Goal: Task Accomplishment & Management: Manage account settings

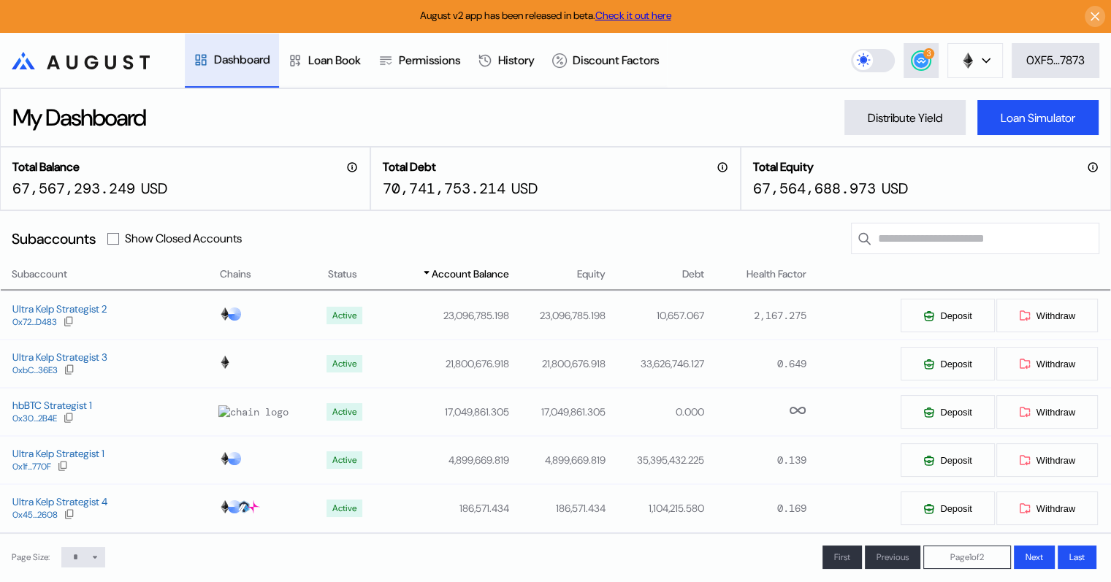
click at [917, 56] on circle at bounding box center [921, 60] width 15 height 15
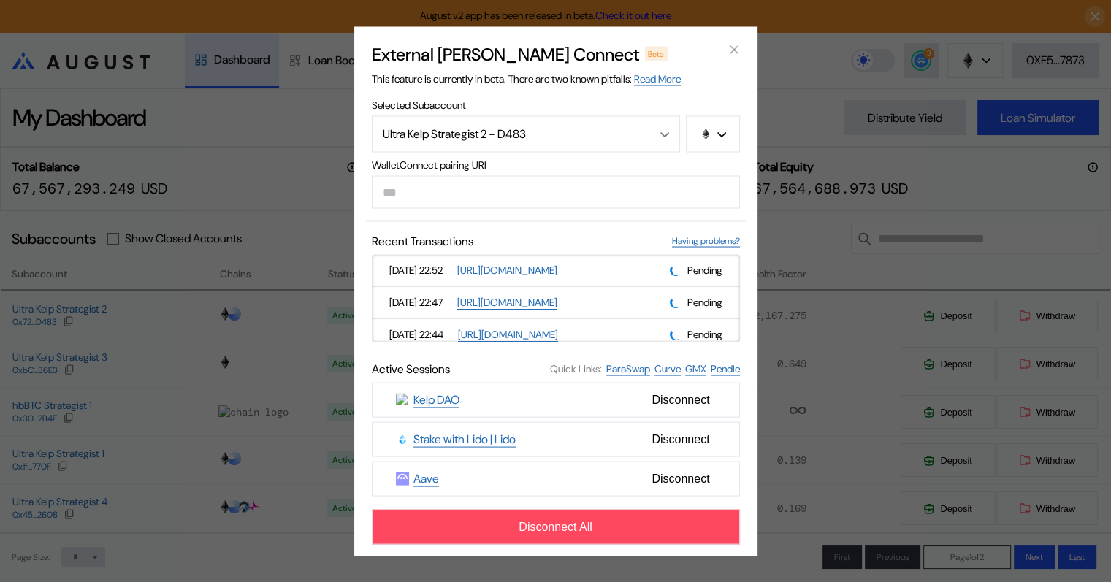
drag, startPoint x: 733, startPoint y: 275, endPoint x: 736, endPoint y: 282, distance: 7.9
click at [736, 282] on div "[DATE] 22:52 [URL][DOMAIN_NAME] Pending [DATE] 22:47 [URL][DOMAIN_NAME] Pending…" at bounding box center [556, 298] width 368 height 88
click at [735, 45] on icon "close modal" at bounding box center [734, 49] width 15 height 15
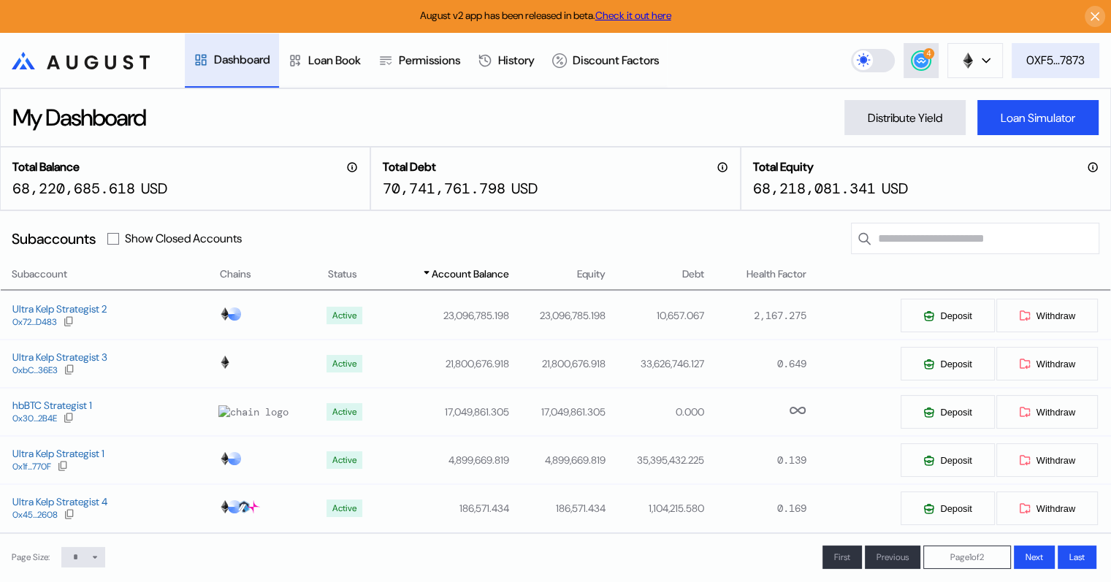
click at [1049, 55] on div "0XF5...7873" at bounding box center [1055, 60] width 58 height 15
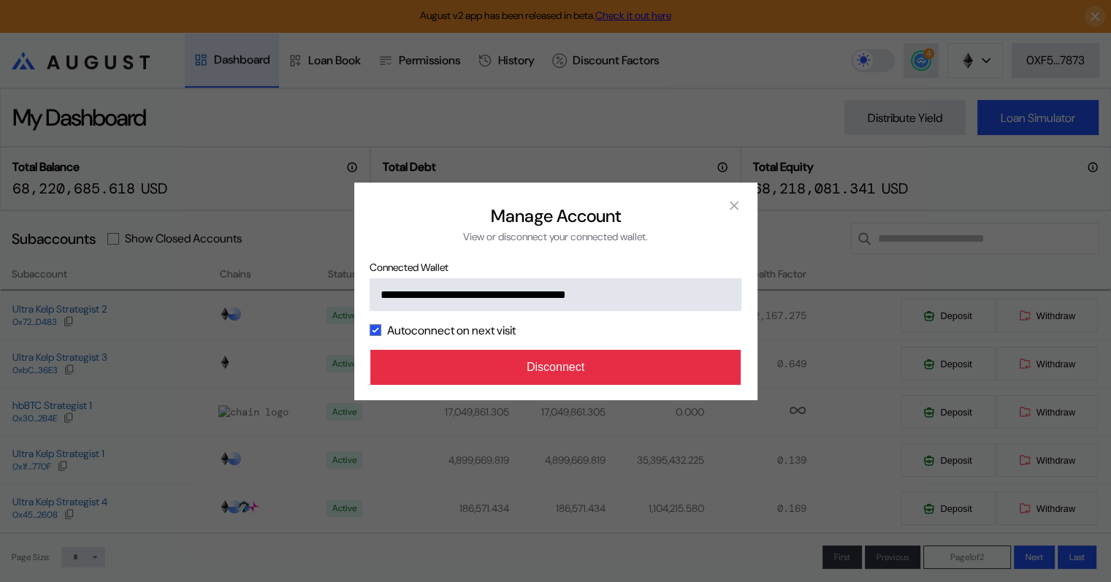
click at [559, 365] on button "Disconnect" at bounding box center [555, 367] width 371 height 35
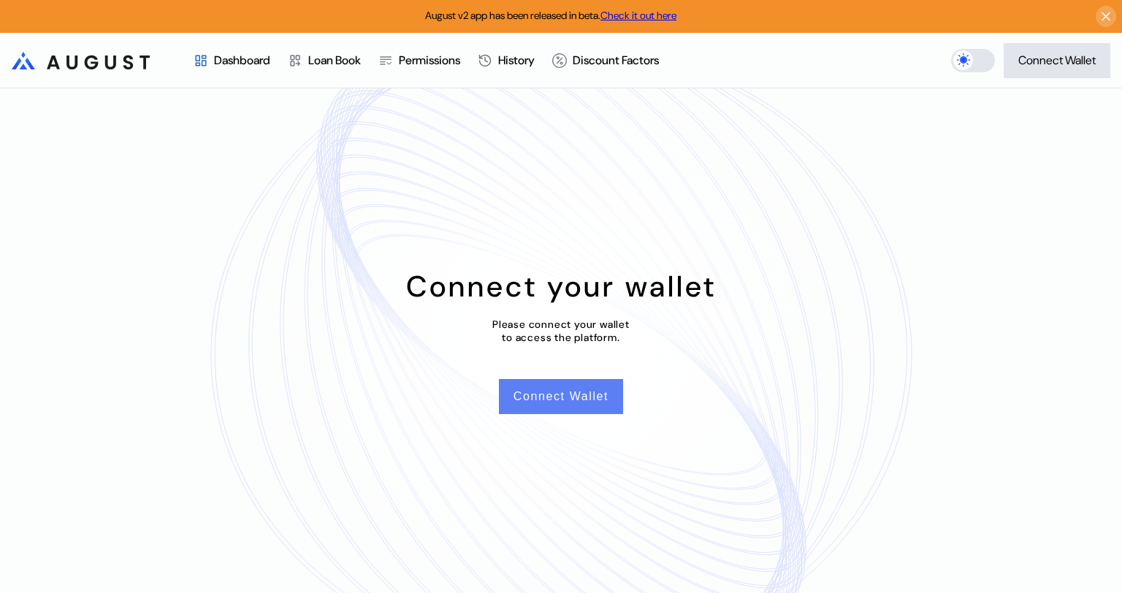
click at [554, 395] on button "Connect Wallet" at bounding box center [561, 396] width 124 height 35
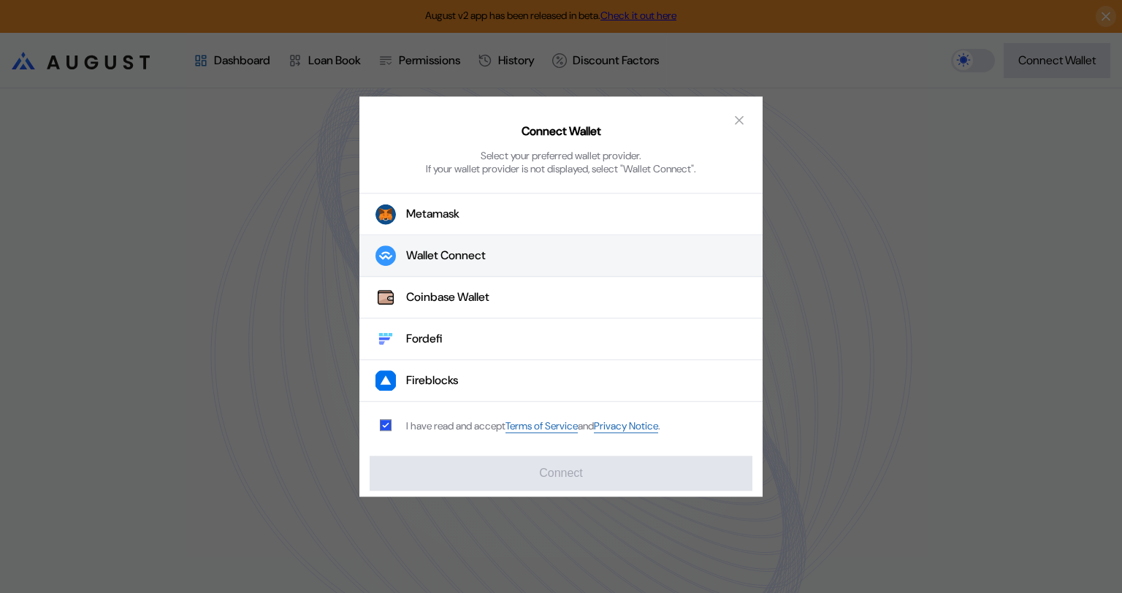
click at [431, 261] on div "Wallet Connect" at bounding box center [446, 255] width 80 height 15
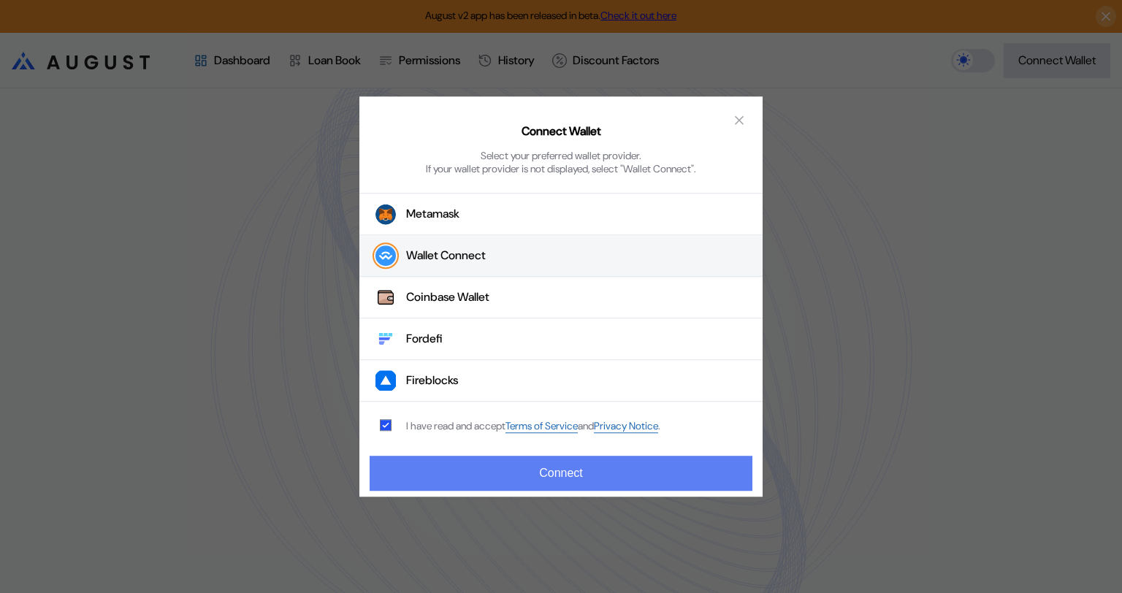
click at [538, 476] on button "Connect" at bounding box center [561, 473] width 383 height 35
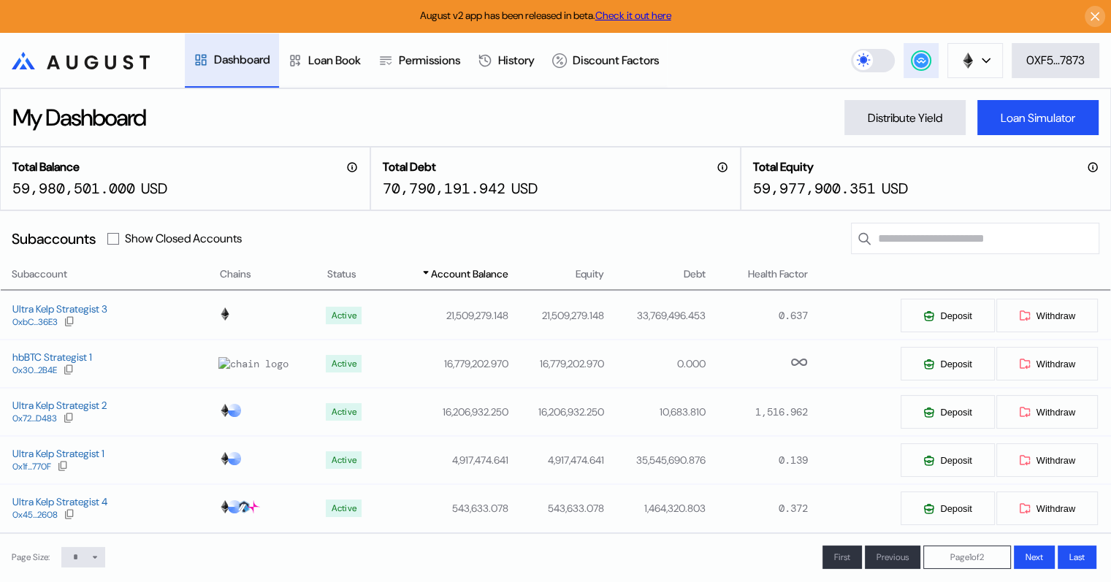
click at [916, 56] on circle at bounding box center [921, 60] width 15 height 15
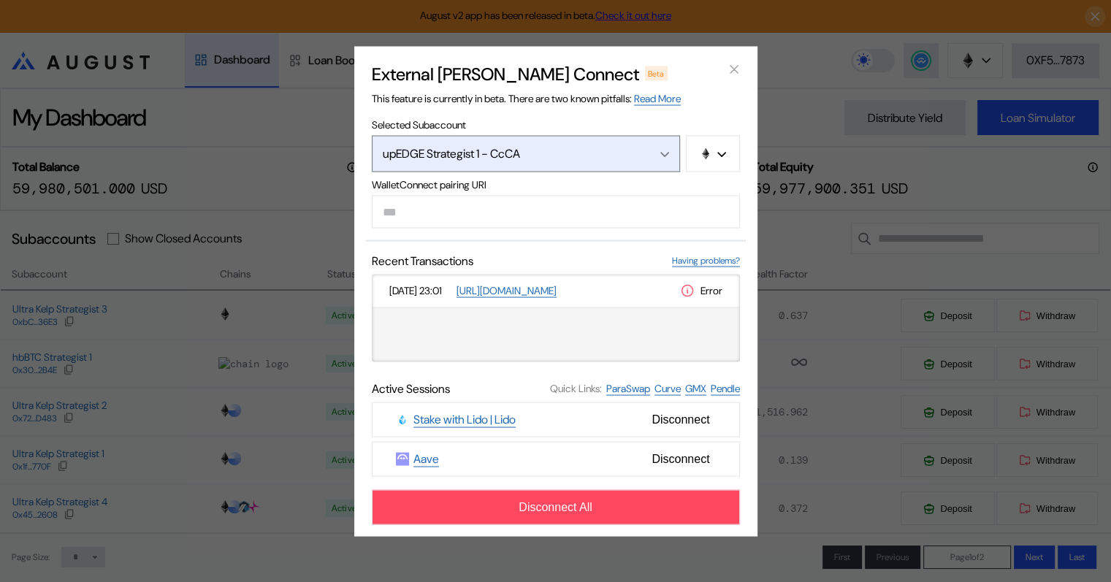
click at [660, 149] on div "Open menu" at bounding box center [661, 153] width 16 height 13
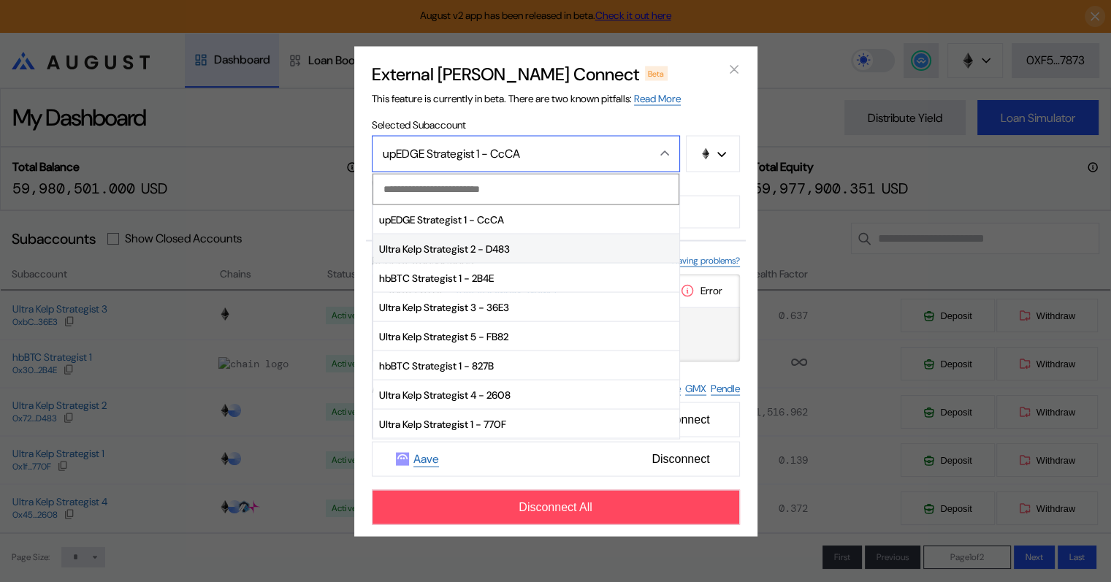
click at [470, 249] on span "Ultra Kelp Strategist 2 - D483" at bounding box center [526, 248] width 306 height 29
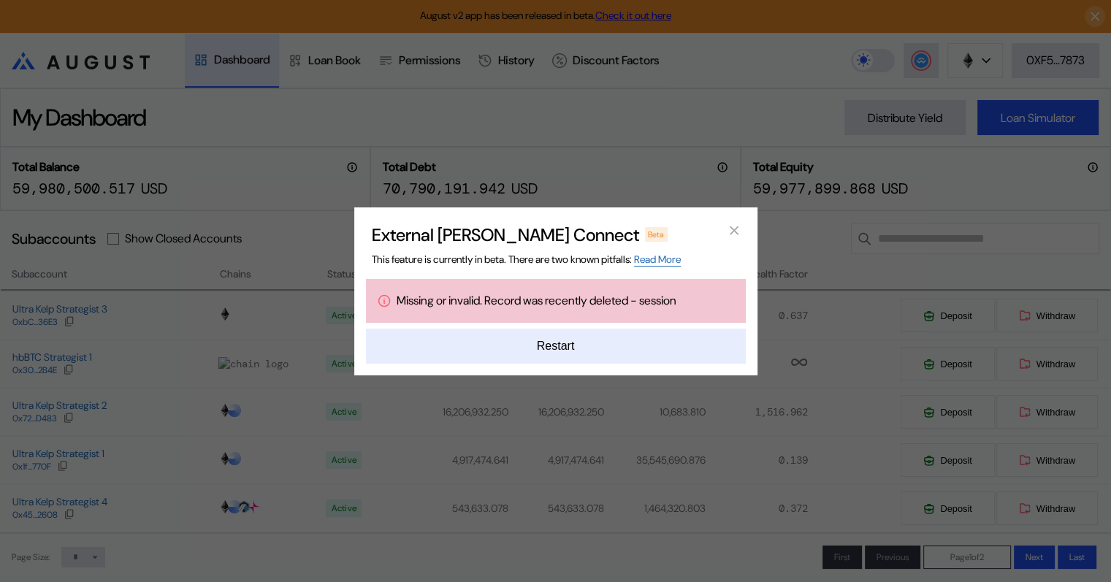
click at [560, 348] on button "Restart" at bounding box center [556, 346] width 380 height 35
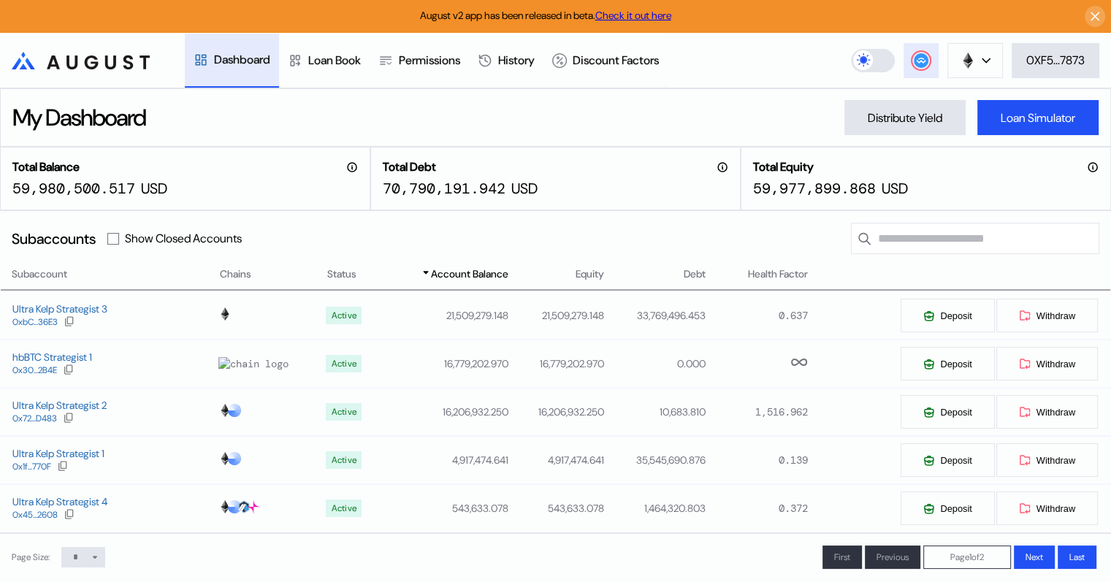
click at [916, 61] on g at bounding box center [921, 60] width 15 height 15
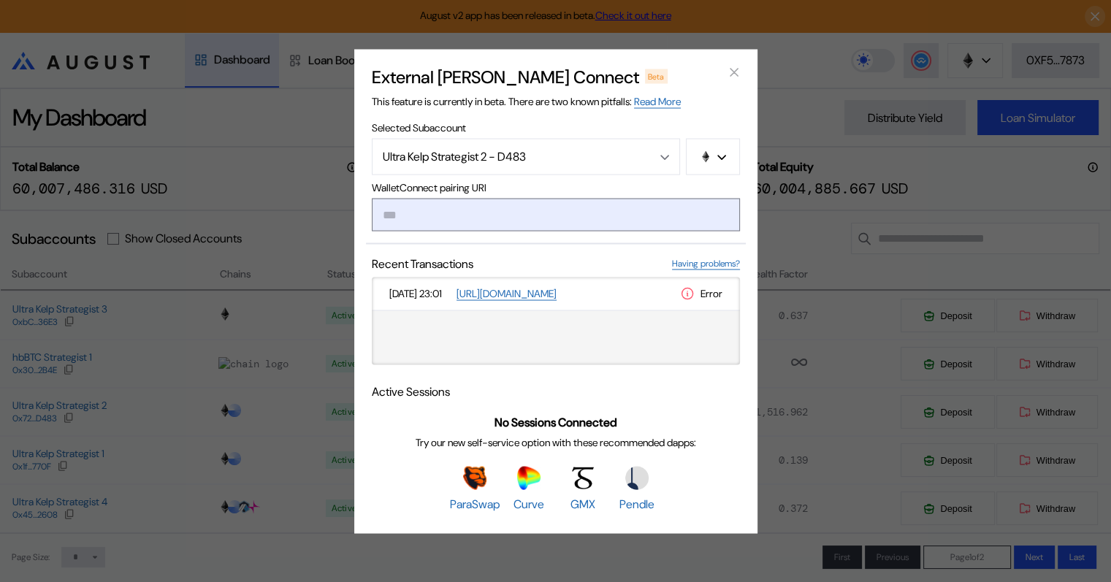
click at [418, 218] on input "modal" at bounding box center [556, 214] width 368 height 33
type input "**********"
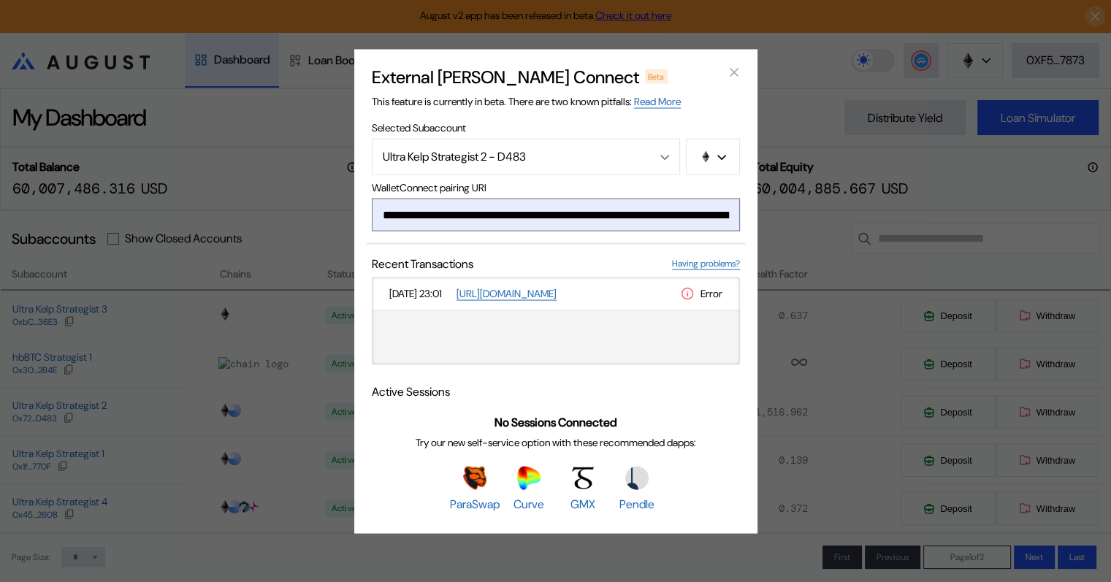
scroll to position [0, 895]
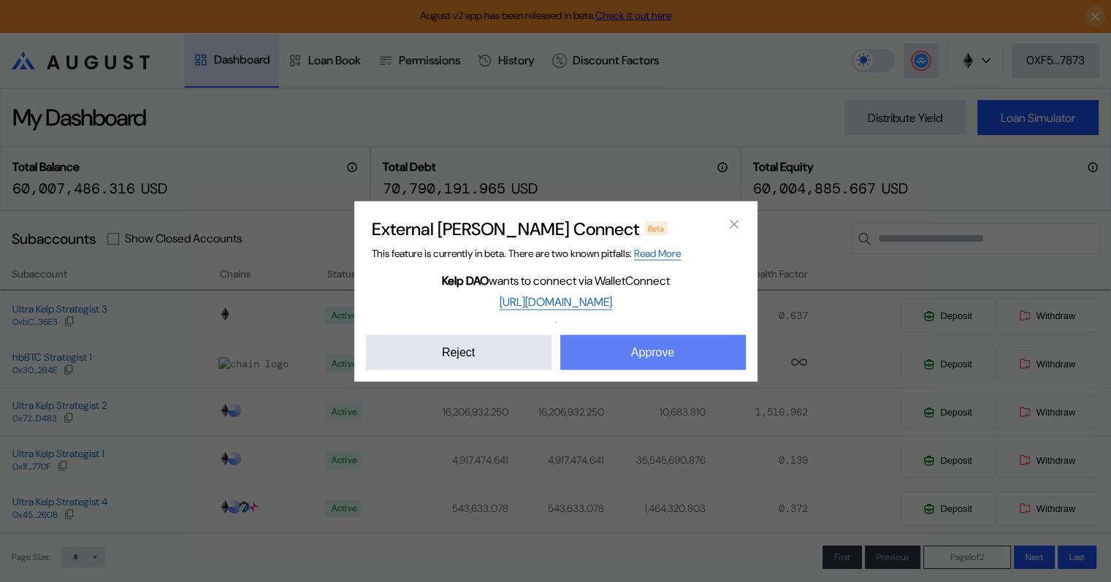
click at [639, 342] on button "Approve" at bounding box center [653, 351] width 186 height 35
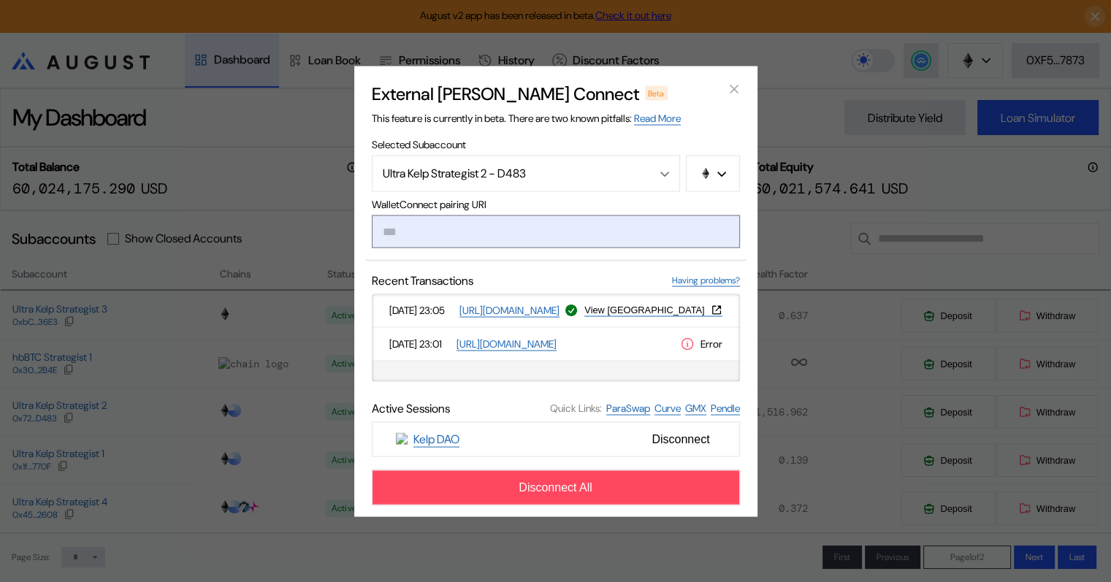
click at [430, 235] on input "modal" at bounding box center [556, 231] width 368 height 33
paste input "**********"
type input "**********"
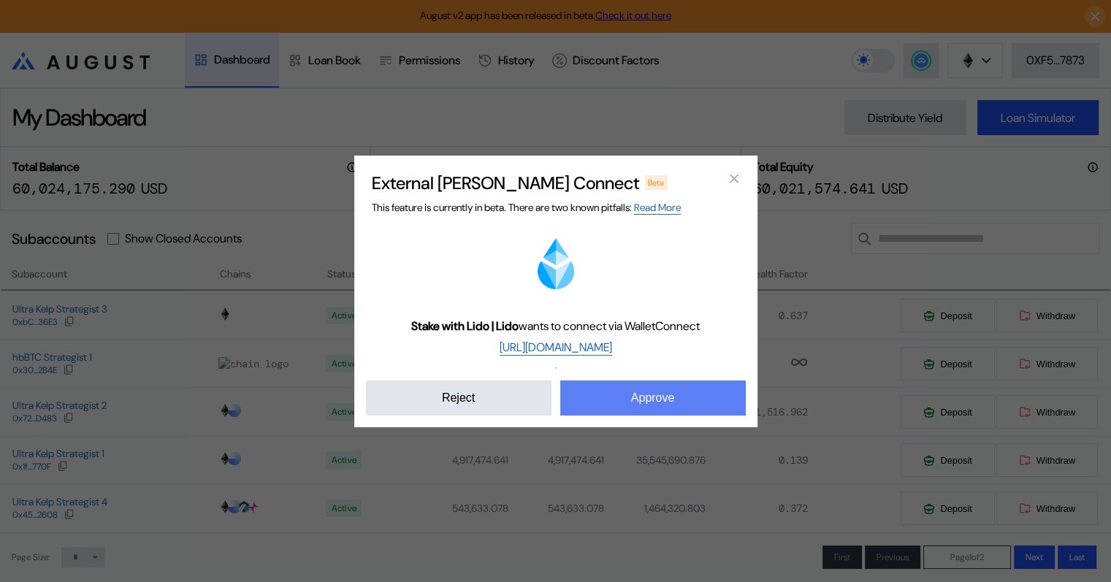
click at [670, 398] on button "Approve" at bounding box center [653, 397] width 186 height 35
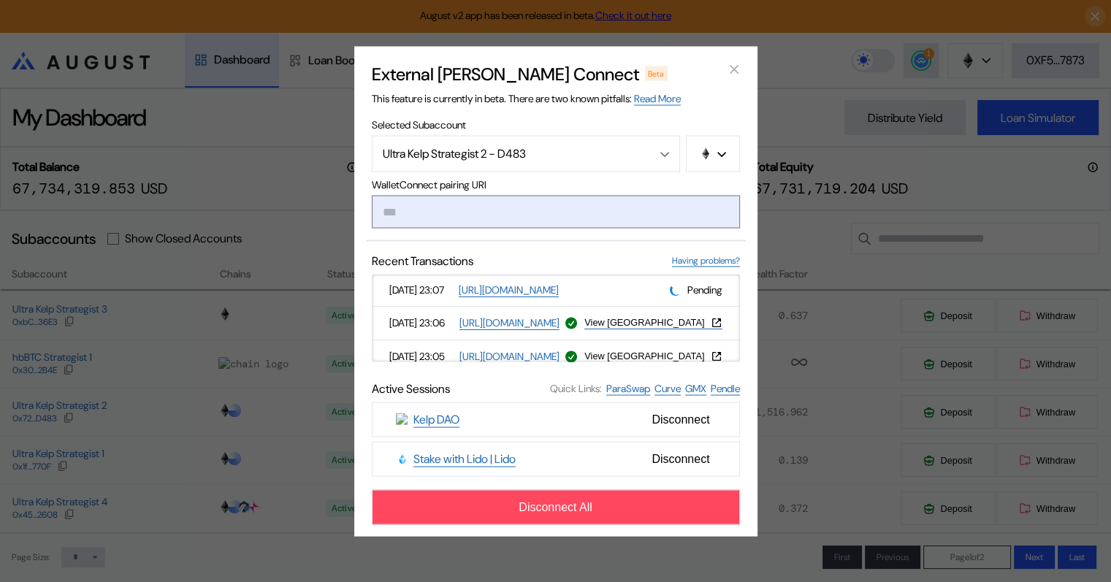
click at [499, 203] on input "modal" at bounding box center [556, 211] width 368 height 33
paste input "**********"
type input "**********"
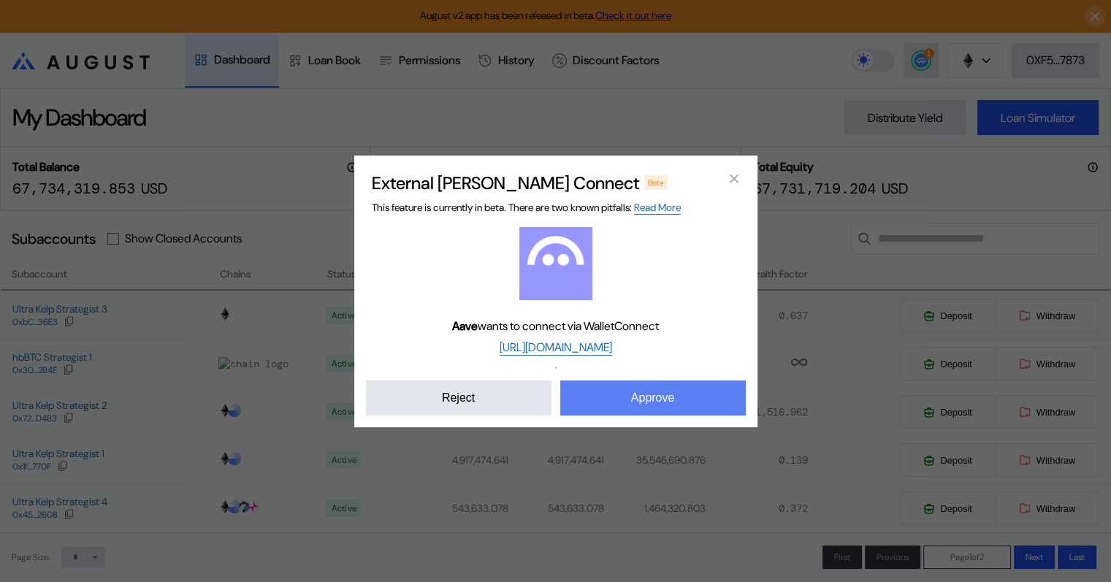
click at [663, 397] on button "Approve" at bounding box center [653, 397] width 186 height 35
